Goal: Information Seeking & Learning: Find specific fact

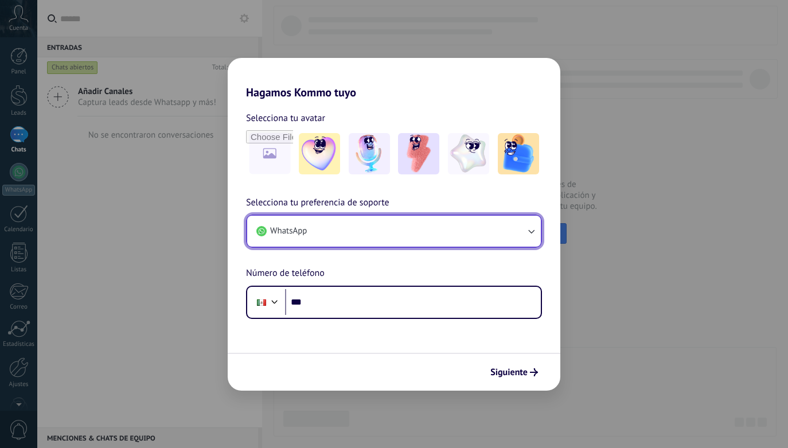
click at [342, 232] on button "WhatsApp" at bounding box center [394, 231] width 294 height 31
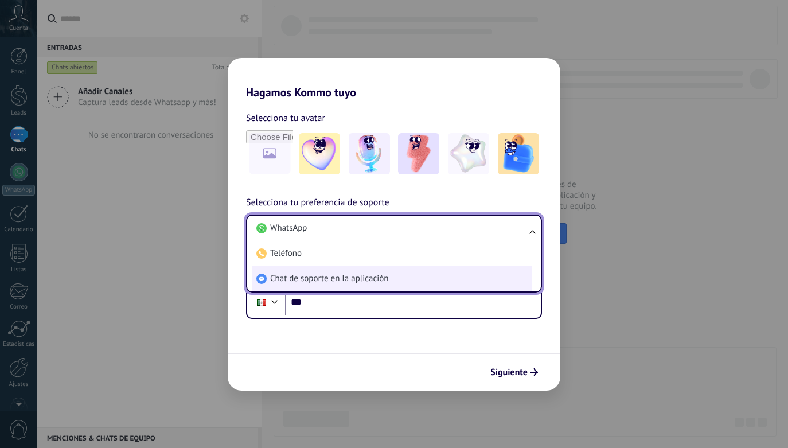
click at [382, 278] on span "Chat de soporte en la aplicación" at bounding box center [329, 278] width 118 height 11
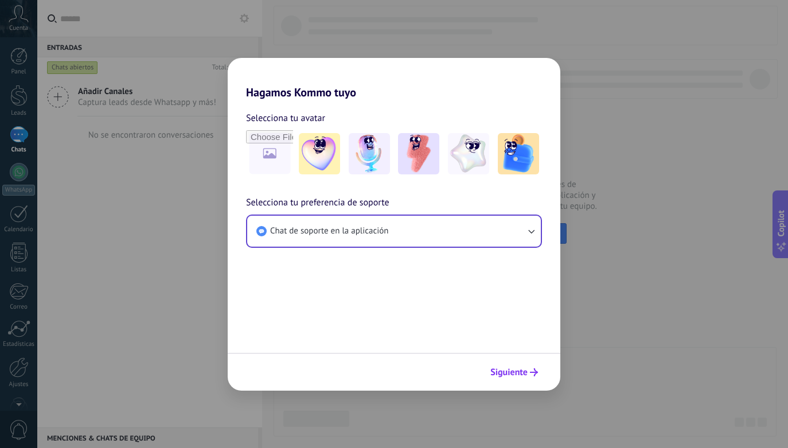
click at [505, 371] on span "Siguiente" at bounding box center [508, 372] width 37 height 8
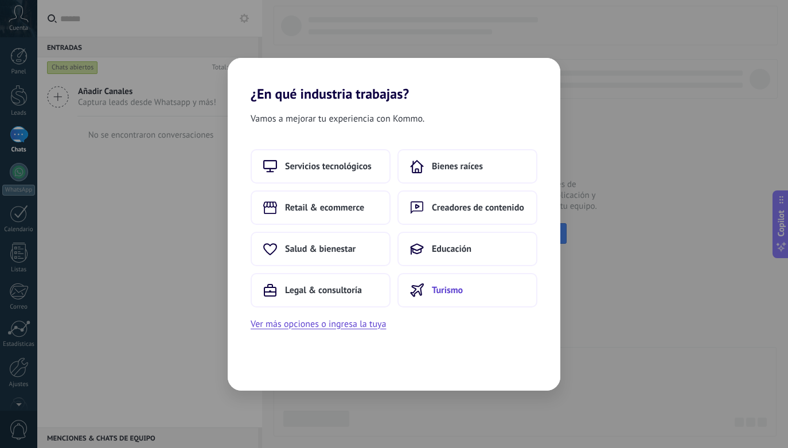
click at [487, 290] on button "Turismo" at bounding box center [467, 290] width 140 height 34
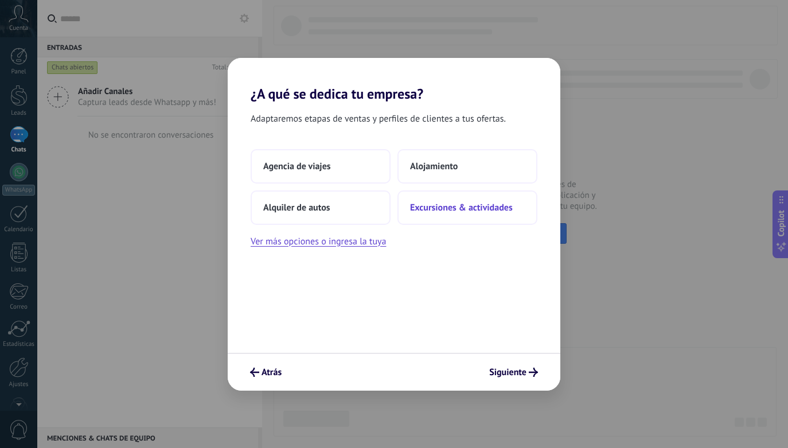
click at [491, 202] on span "Excursiones & actividades" at bounding box center [461, 207] width 103 height 11
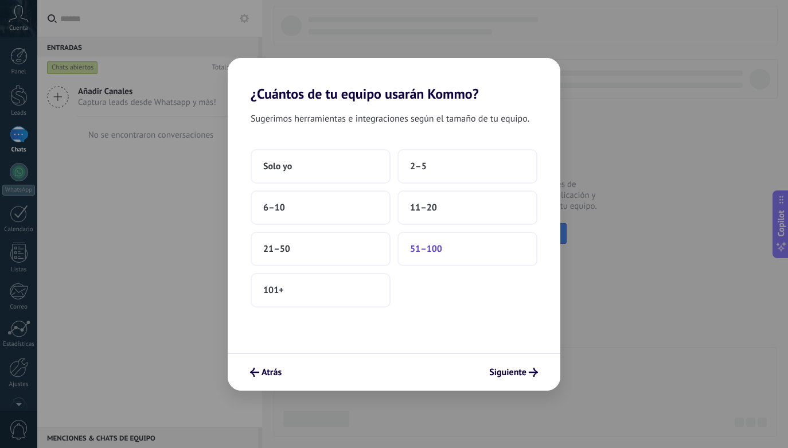
click at [463, 245] on button "51–100" at bounding box center [467, 249] width 140 height 34
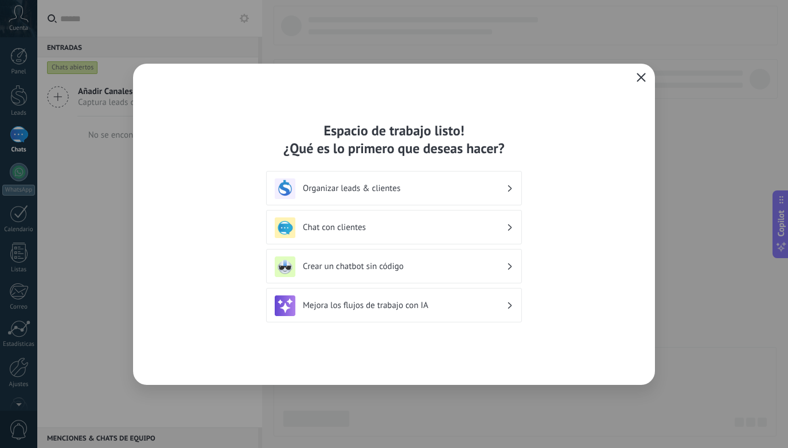
click at [642, 78] on use "button" at bounding box center [641, 77] width 9 height 9
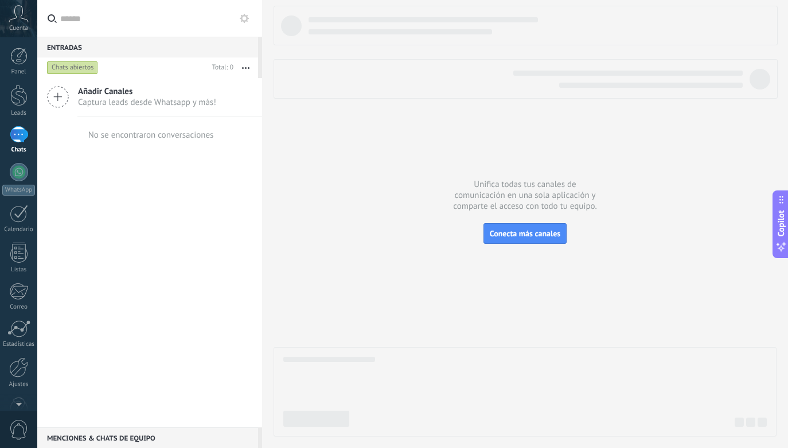
scroll to position [29, 0]
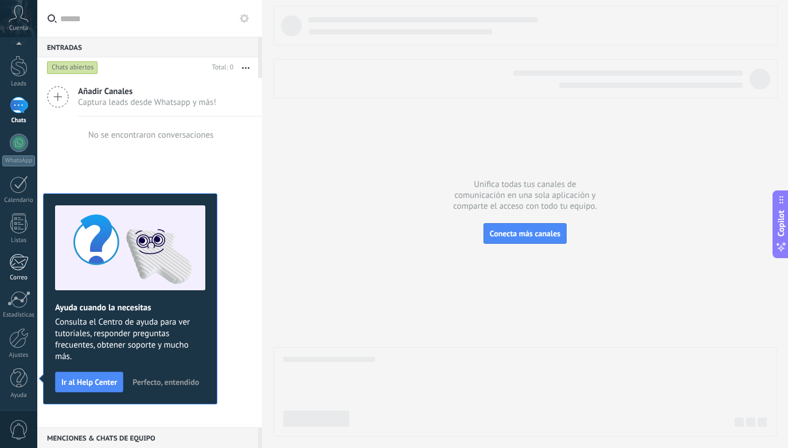
click at [26, 273] on link "Correo" at bounding box center [18, 267] width 37 height 28
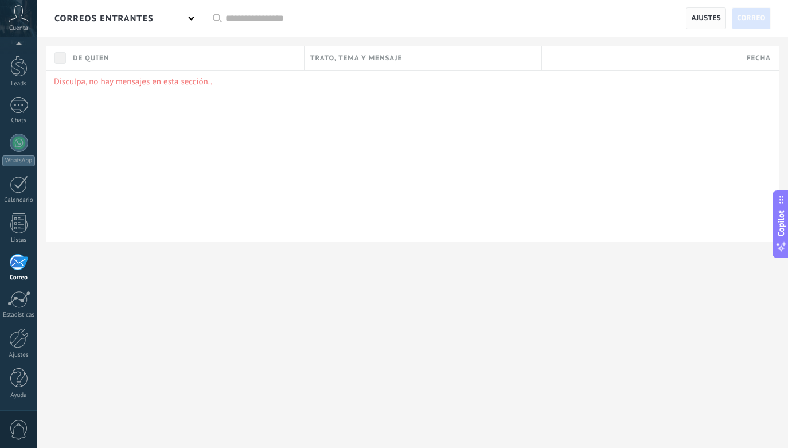
click at [692, 20] on span "Ajustes" at bounding box center [706, 18] width 30 height 21
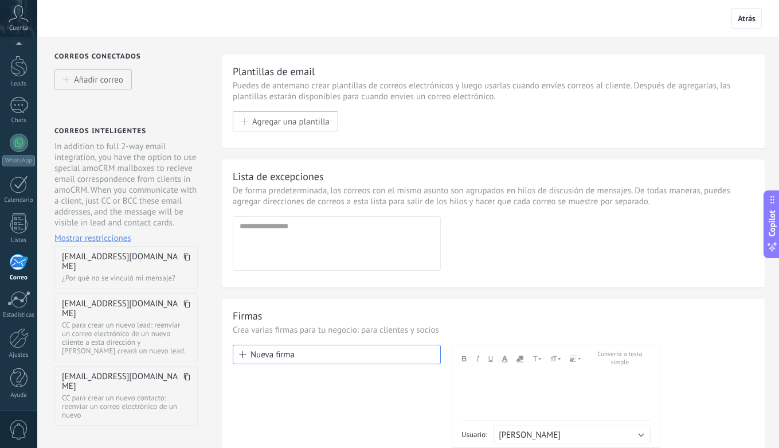
click at [183, 257] on icon at bounding box center [186, 256] width 7 height 7
click at [29, 240] on div "Listas" at bounding box center [18, 240] width 33 height 7
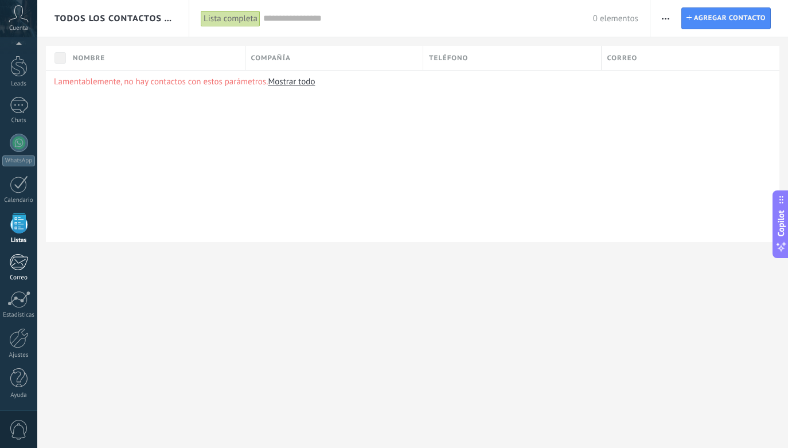
click at [19, 270] on div at bounding box center [18, 261] width 19 height 17
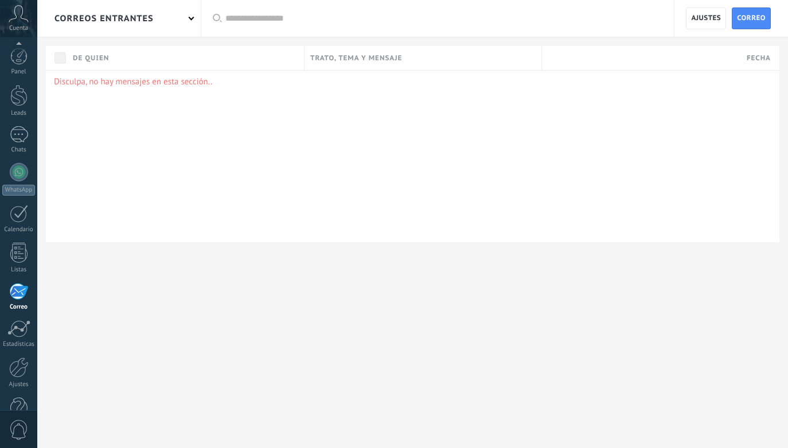
scroll to position [29, 0]
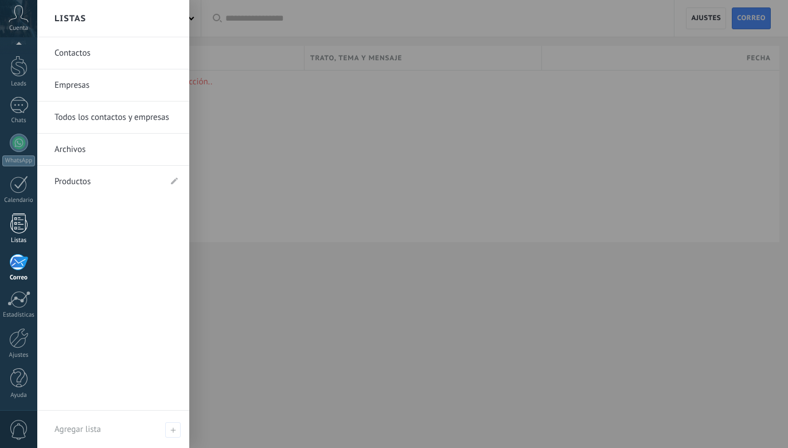
click at [19, 241] on div "Listas" at bounding box center [18, 240] width 33 height 7
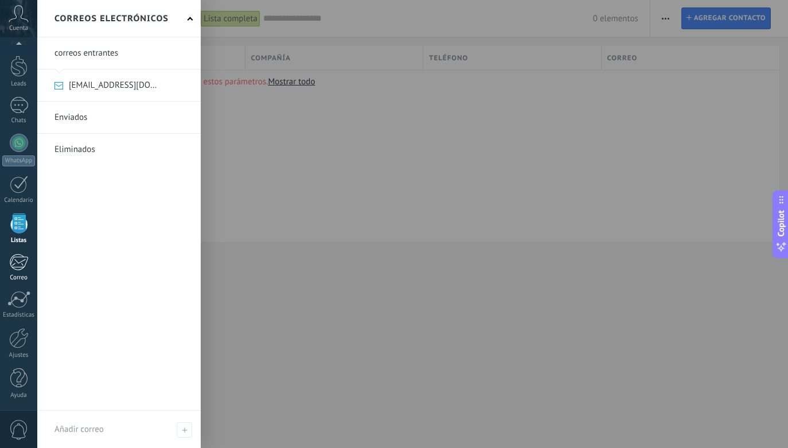
click at [24, 263] on div at bounding box center [18, 261] width 19 height 17
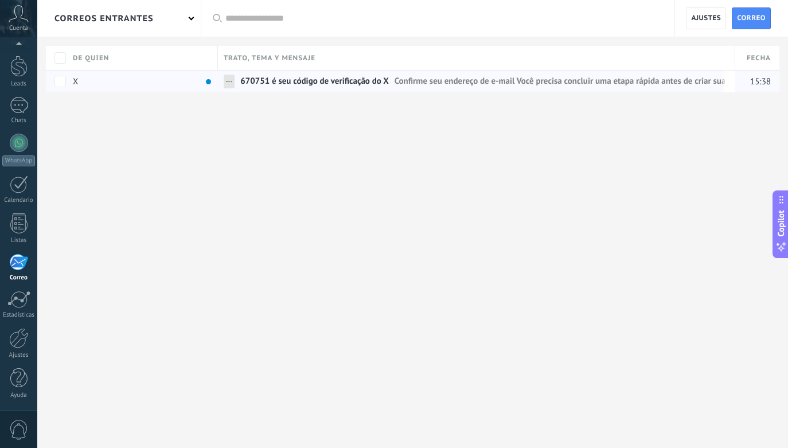
click at [294, 83] on span "670751 é seu código de verificação do X" at bounding box center [314, 84] width 149 height 17
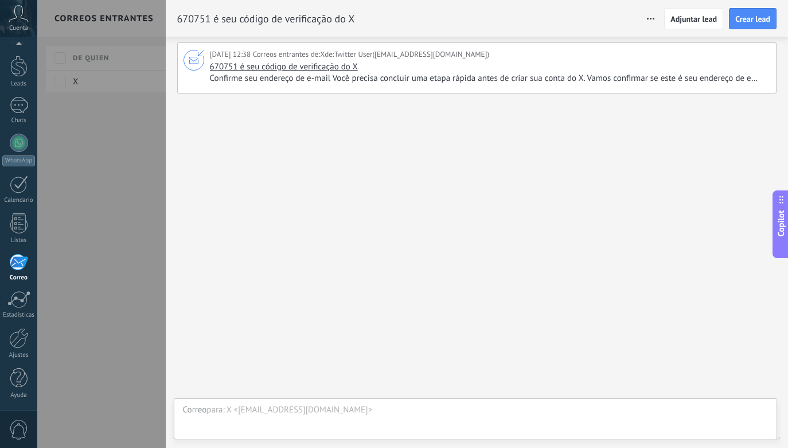
click at [420, 80] on span "Confirme seu endereço de e-mail Você precisa concluir uma etapa rápida antes de…" at bounding box center [488, 78] width 557 height 11
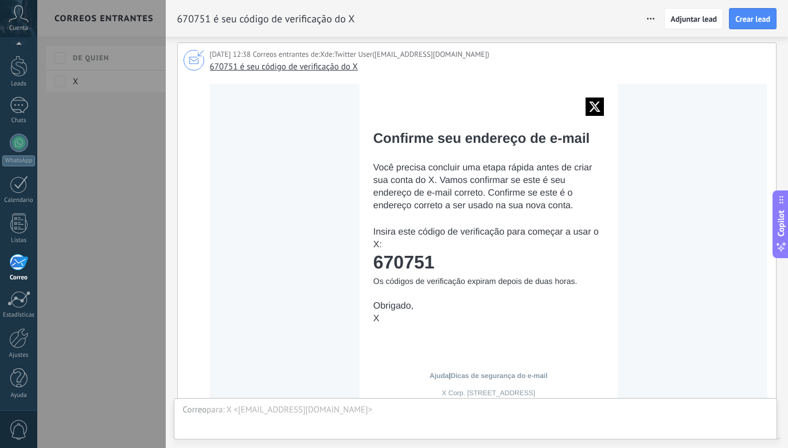
drag, startPoint x: 442, startPoint y: 264, endPoint x: 366, endPoint y: 261, distance: 76.3
click at [366, 261] on tr "Confirme seu endereço de e-mail Você precisa concluir uma etapa rápida antes de…" at bounding box center [489, 214] width 258 height 260
click at [370, 261] on td at bounding box center [367, 214] width 14 height 260
click at [375, 259] on td "670751" at bounding box center [488, 262] width 231 height 21
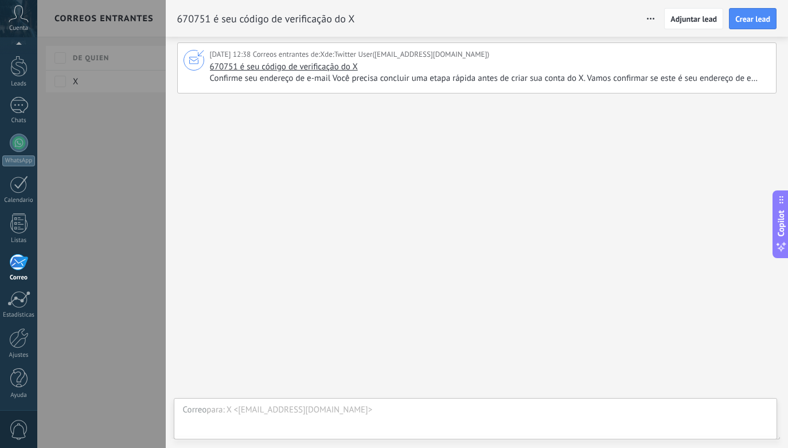
drag, startPoint x: 431, startPoint y: 231, endPoint x: 428, endPoint y: 218, distance: 12.8
click at [431, 229] on div "05.09.2025 12:38 Correos entrantes de: X de: Twitter User (alicebastos@mail.kom…" at bounding box center [477, 242] width 622 height 411
click at [400, 75] on span "Confirme seu endereço de e-mail Você precisa concluir uma etapa rápida antes de…" at bounding box center [488, 78] width 557 height 11
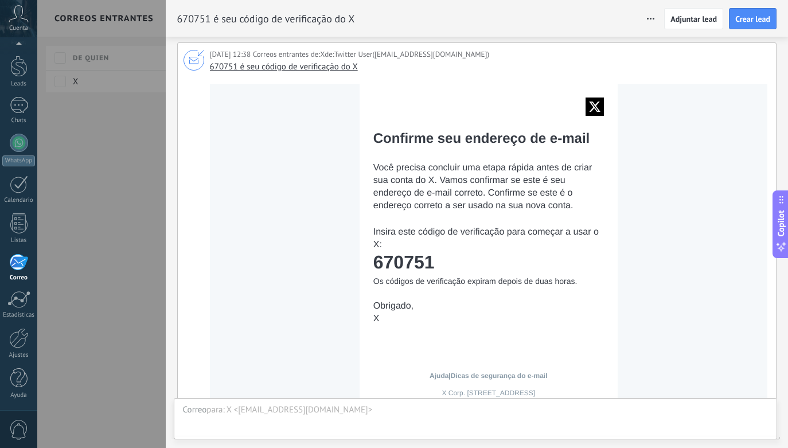
drag, startPoint x: 438, startPoint y: 263, endPoint x: 375, endPoint y: 259, distance: 63.2
click at [375, 259] on td "670751" at bounding box center [488, 262] width 231 height 21
copy td "670751"
click at [136, 207] on div at bounding box center [394, 224] width 788 height 448
